Goal: Information Seeking & Learning: Learn about a topic

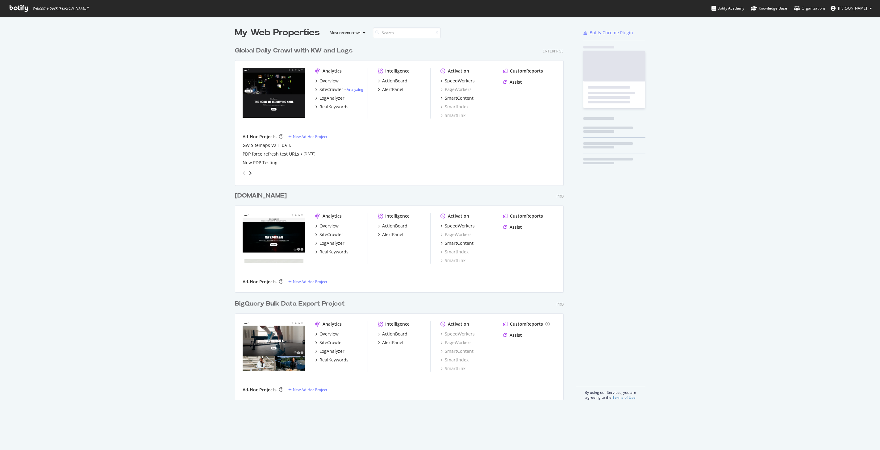
scroll to position [450, 880]
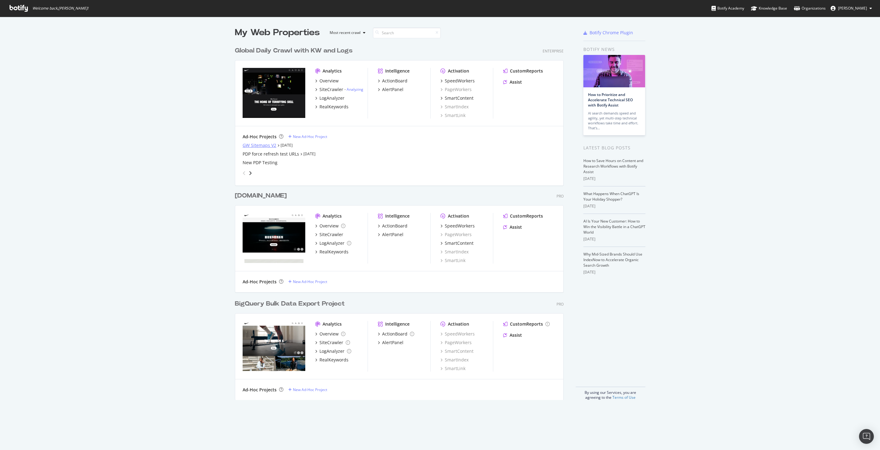
click at [264, 146] on div "GW Sitemaps V2" at bounding box center [260, 145] width 34 height 6
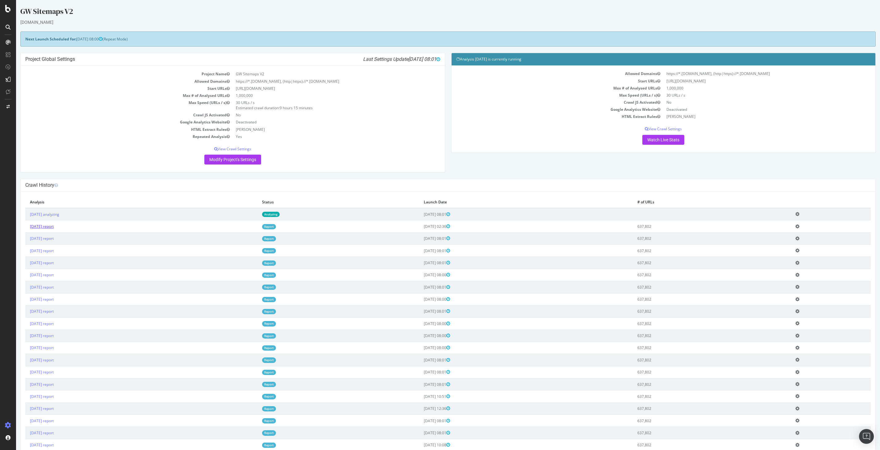
click at [54, 228] on link "[DATE] report" at bounding box center [42, 226] width 24 height 5
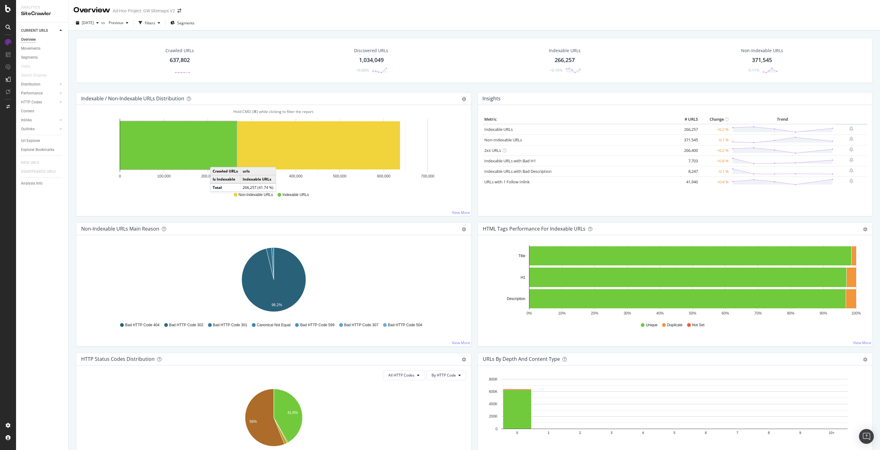
click at [216, 161] on rect "A chart." at bounding box center [178, 145] width 117 height 48
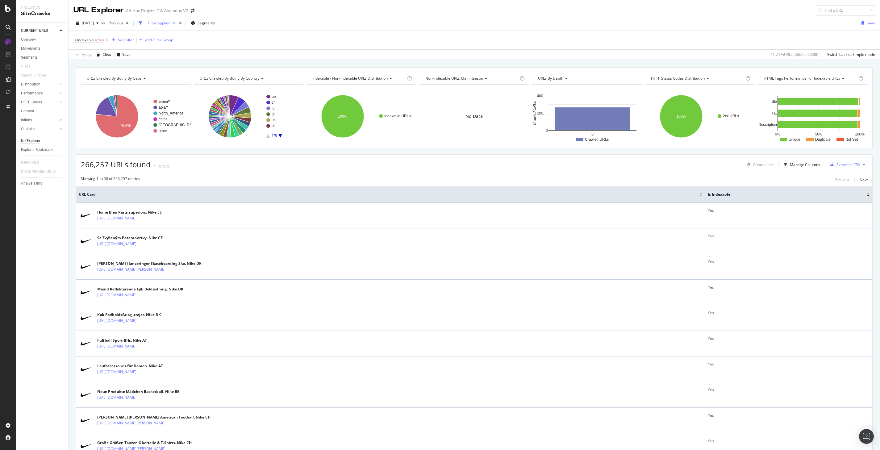
click at [532, 34] on div "Is Indexable = Yes Add Filter Add Filter Group" at bounding box center [473, 40] width 801 height 19
